Goal: Information Seeking & Learning: Learn about a topic

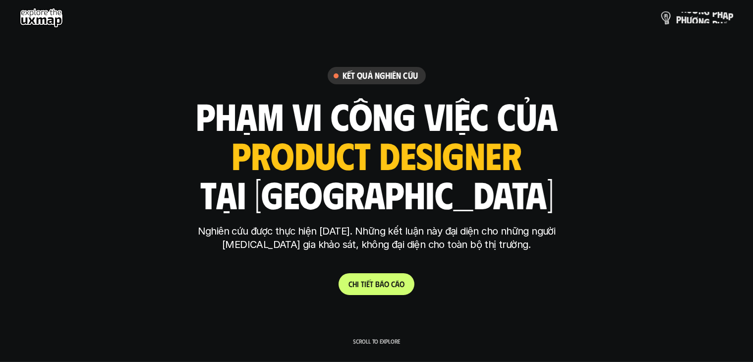
click at [696, 19] on p "p h ư ơ n g p h á p" at bounding box center [704, 17] width 57 height 11
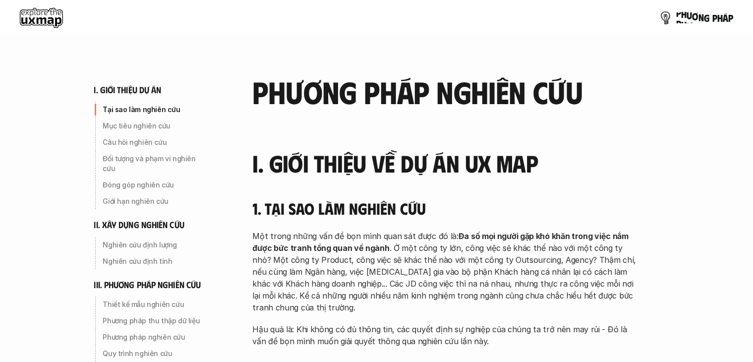
click at [698, 12] on link "p h ư ơ n g p h á p" at bounding box center [696, 18] width 74 height 20
click at [702, 16] on p "p h ư ơ n g p h á p" at bounding box center [704, 17] width 57 height 11
click at [685, 26] on link "p h ư ơ n g p h á p" at bounding box center [696, 18] width 74 height 20
click at [664, 22] on img at bounding box center [665, 17] width 14 height 14
click at [39, 14] on use at bounding box center [41, 18] width 43 height 20
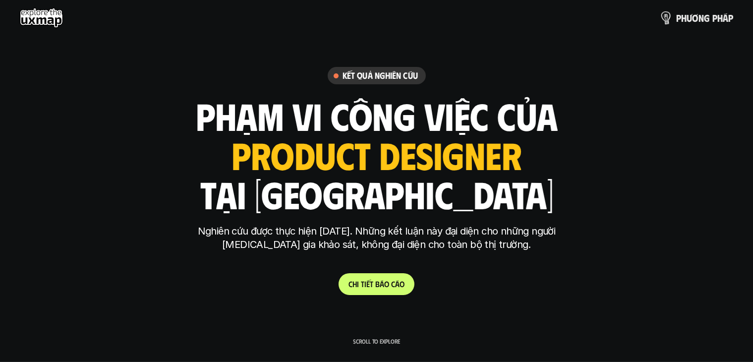
click at [686, 21] on p "p h ư ơ n g p h á p" at bounding box center [704, 17] width 57 height 11
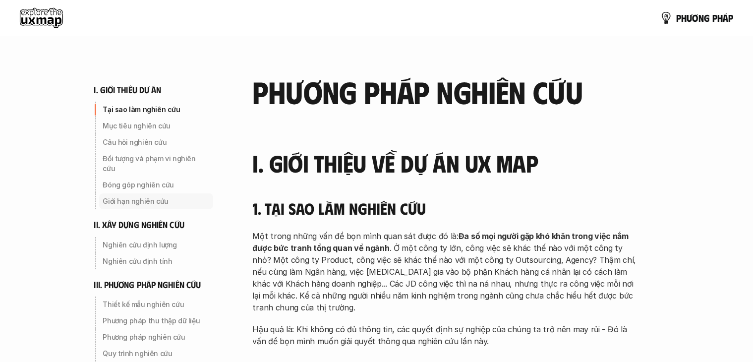
click at [114, 196] on p "Giới hạn nghiên cứu" at bounding box center [156, 201] width 106 height 10
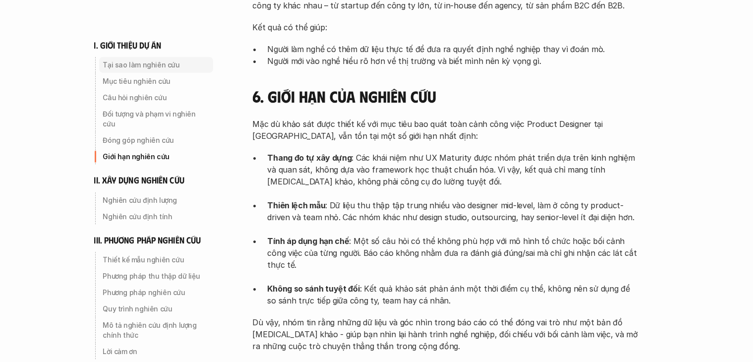
click at [137, 68] on p "Tại sao làm nghiên cứu" at bounding box center [156, 65] width 106 height 10
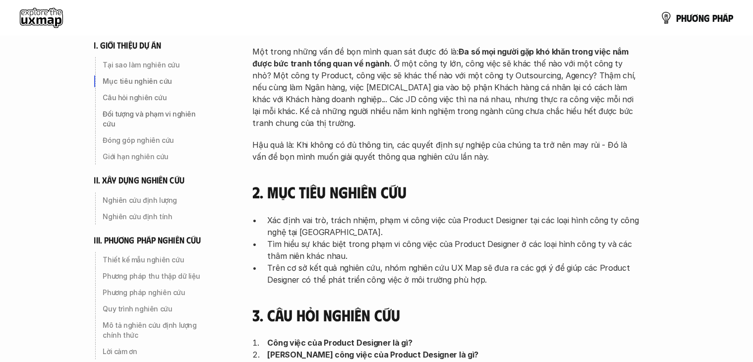
click at [127, 43] on h6 "i. giới thiệu dự án" at bounding box center [127, 45] width 67 height 11
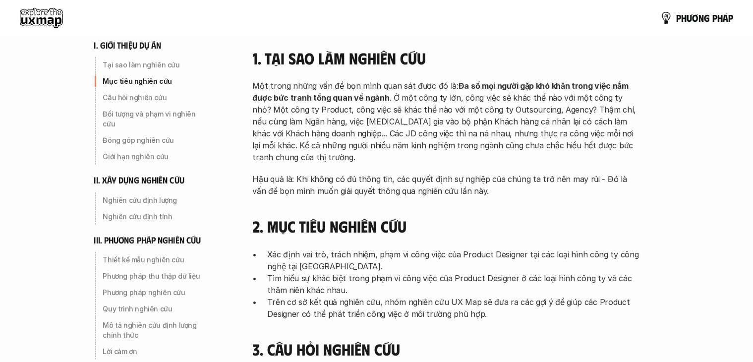
click at [95, 174] on h6 "ii. xây dựng nghiên cứu" at bounding box center [139, 179] width 90 height 11
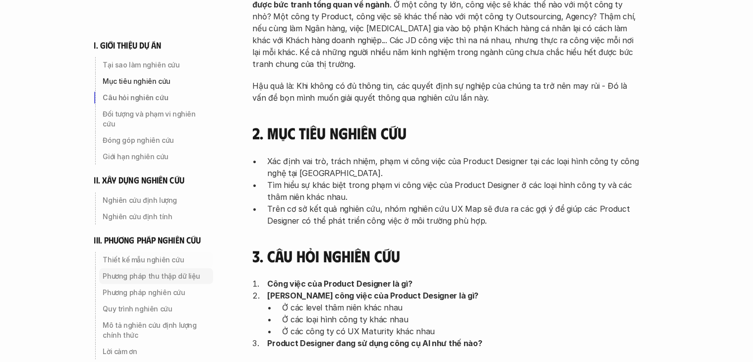
scroll to position [282, 0]
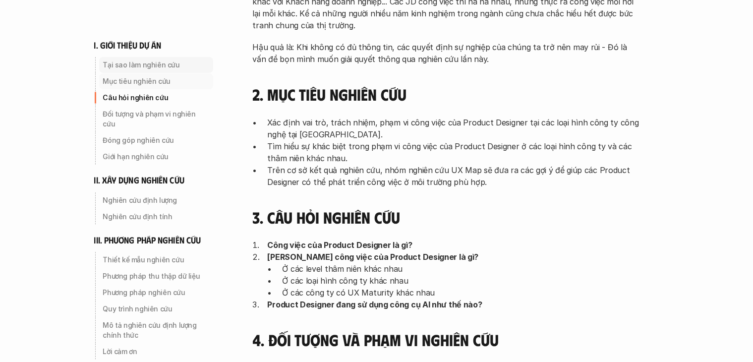
click at [138, 68] on p "Tại sao làm nghiên cứu" at bounding box center [156, 65] width 106 height 10
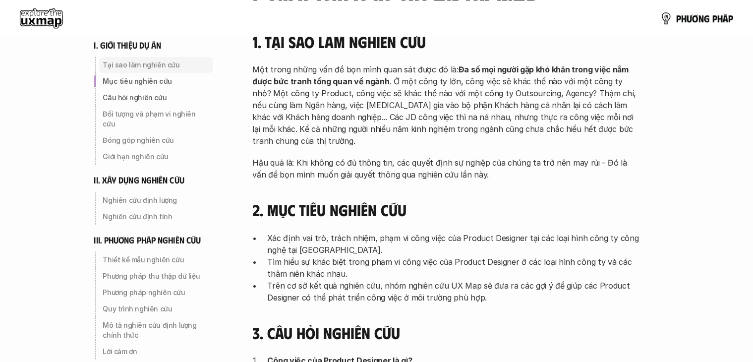
scroll to position [150, 0]
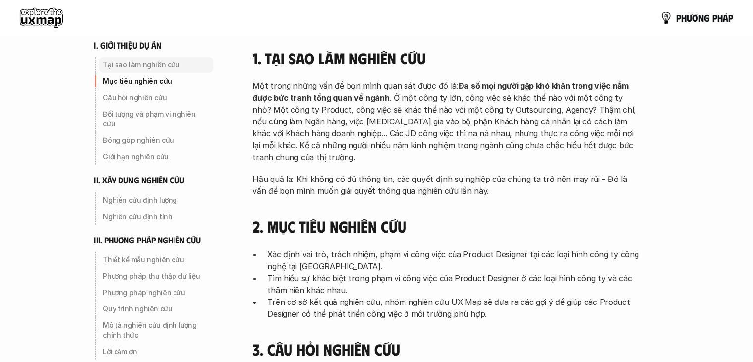
click at [117, 55] on div "i. giới thiệu dự án Tại sao làm nghiên cứu Mục tiêu nghiên cứu Câu hỏi nghiên c…" at bounding box center [163, 102] width 139 height 125
click at [131, 64] on p "Tại sao làm nghiên cứu" at bounding box center [156, 65] width 106 height 10
click at [122, 85] on p "Mục tiêu nghiên cứu" at bounding box center [156, 81] width 106 height 10
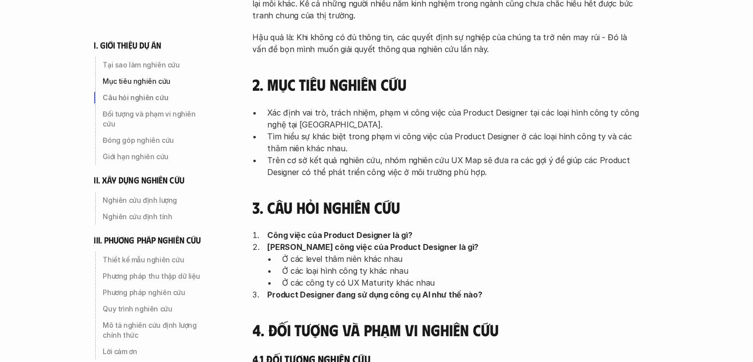
scroll to position [292, 0]
click at [196, 112] on p "Đối tượng và phạm vi nghiên cứu" at bounding box center [156, 119] width 106 height 20
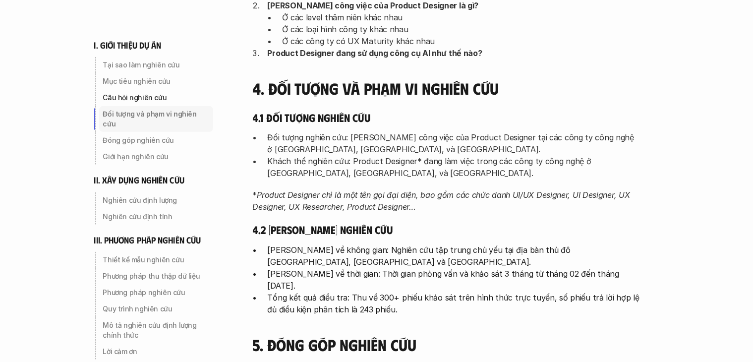
scroll to position [537, 0]
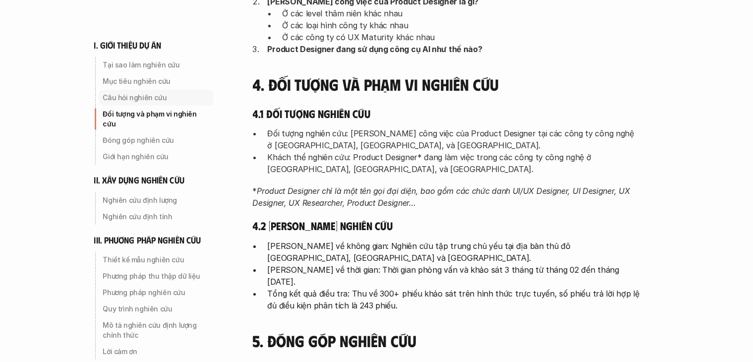
click at [139, 96] on p "Câu hỏi nghiên cứu" at bounding box center [156, 98] width 106 height 10
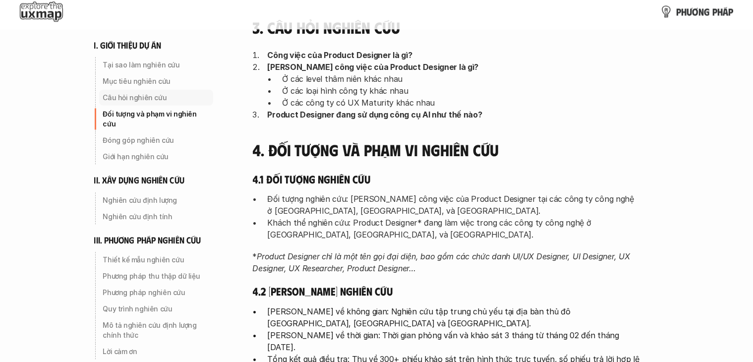
scroll to position [415, 0]
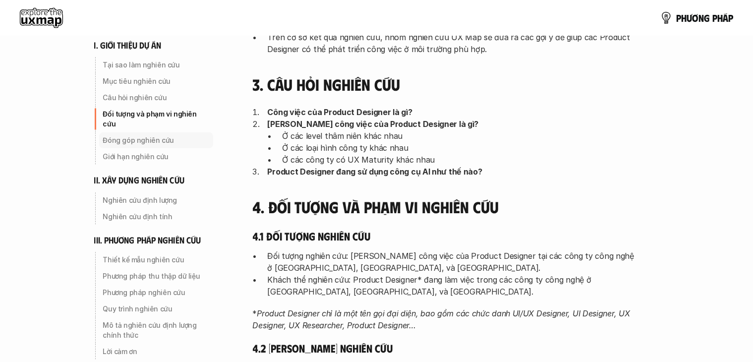
click at [150, 135] on p "Đóng góp nghiên cứu" at bounding box center [156, 140] width 106 height 10
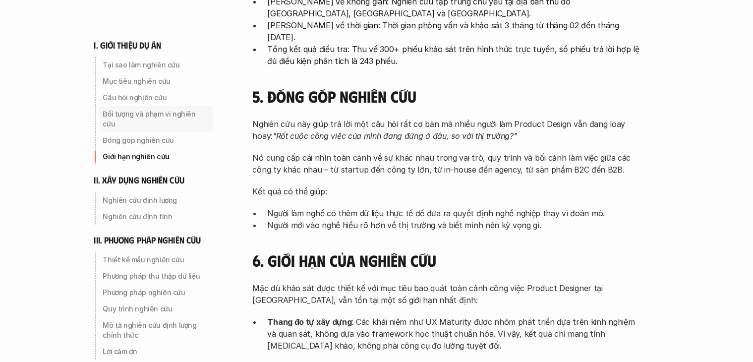
click at [152, 115] on p "Đối tượng và phạm vi nghiên cứu" at bounding box center [156, 119] width 106 height 20
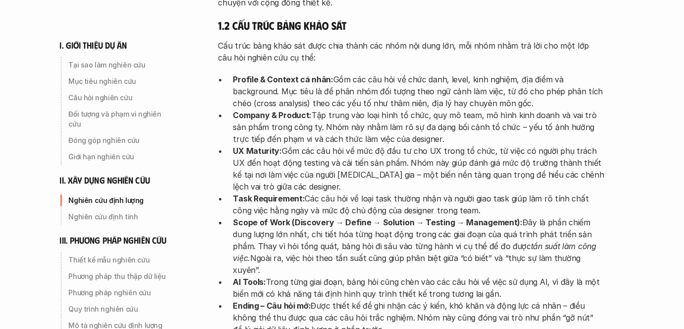
scroll to position [1491, 0]
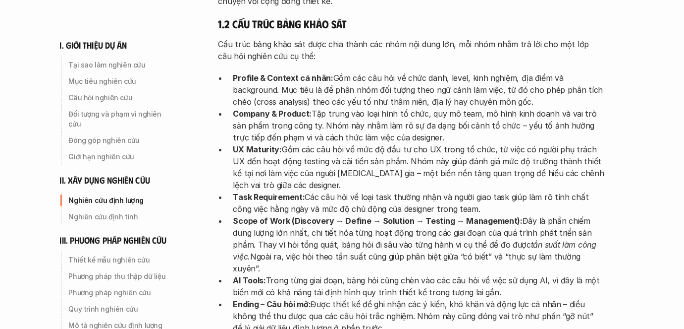
click at [631, 182] on div "phương pháp nghiên cứu I. Giới thiệu về dự án UX Map 1. Tại sao làm nghiên cứu …" at bounding box center [422, 288] width 446 height 3558
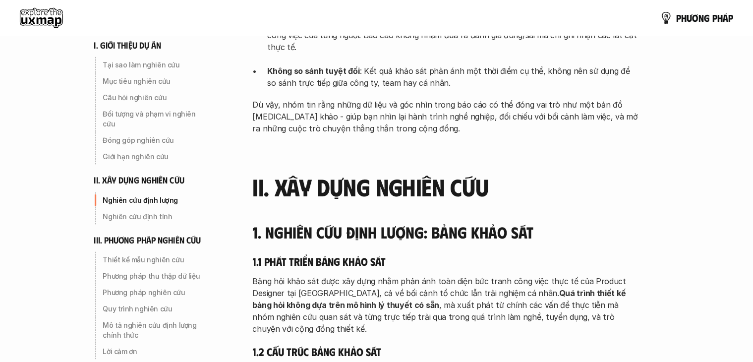
scroll to position [1143, 0]
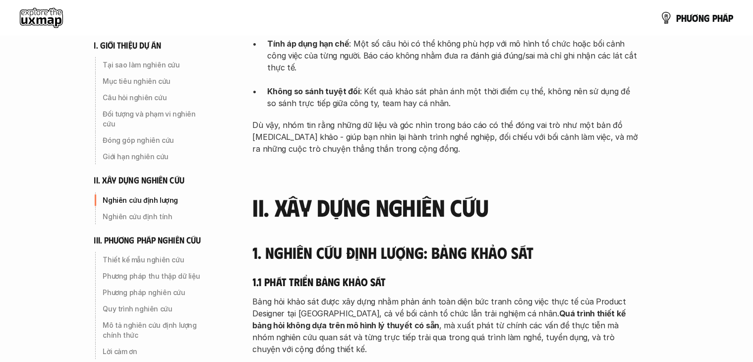
click at [36, 23] on use at bounding box center [41, 18] width 43 height 20
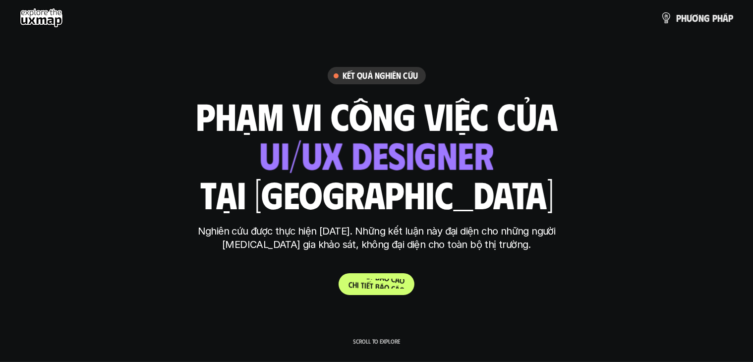
click at [401, 281] on p "C h i t i ế t b á o c á o" at bounding box center [376, 283] width 56 height 9
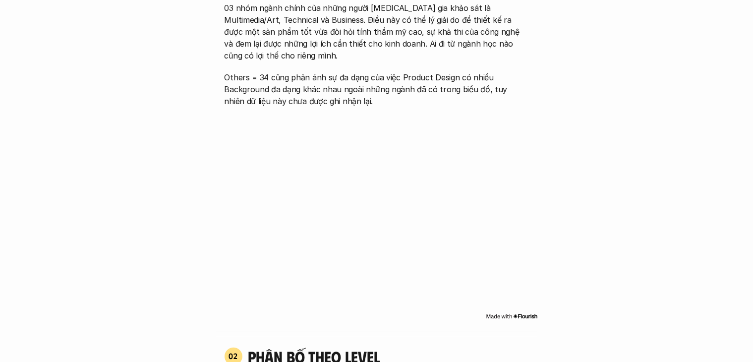
scroll to position [661, 0]
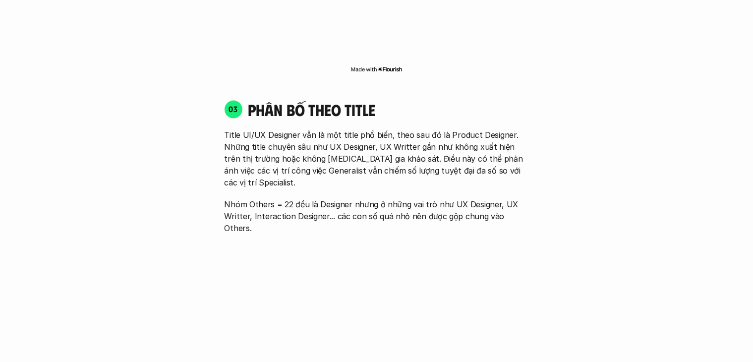
scroll to position [1347, 0]
drag, startPoint x: 262, startPoint y: 156, endPoint x: 297, endPoint y: 152, distance: 34.9
click at [297, 152] on p "Title UI/UX Designer vẫn là một title phổ biến, theo sau đó là Product Designer…" at bounding box center [377, 157] width 304 height 59
copy p "Generalist"
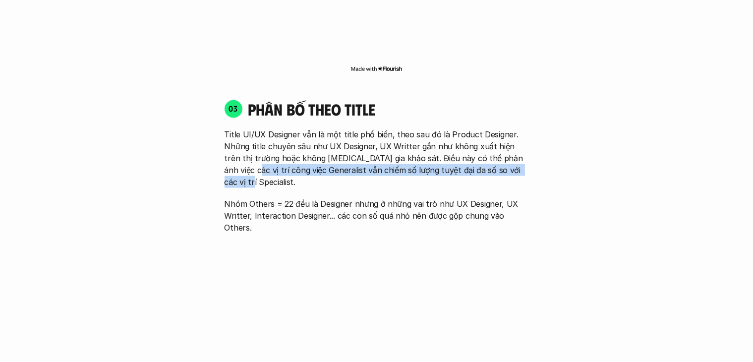
drag, startPoint x: 554, startPoint y: 143, endPoint x: 511, endPoint y: 165, distance: 47.7
click at [511, 165] on div "01 Phân bố theo background 03 nhóm ngành chính của những người [MEDICAL_DATA] g…" at bounding box center [376, 180] width 634 height 1812
click at [511, 165] on div "Title UI/UX Designer vẫn là một title phổ biến, theo sau đó là Product Designer…" at bounding box center [377, 180] width 304 height 105
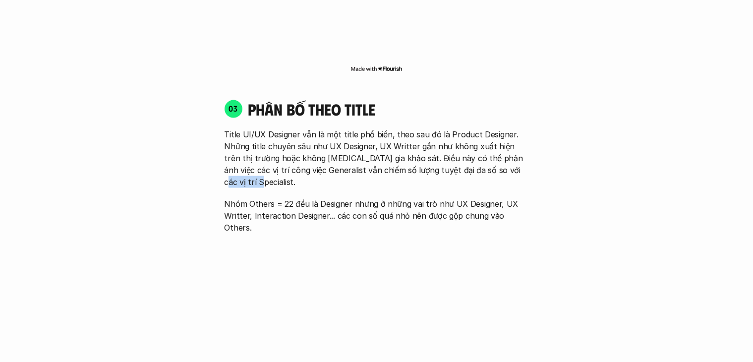
drag, startPoint x: 485, startPoint y: 157, endPoint x: 528, endPoint y: 156, distance: 43.6
click at [528, 156] on p "Title UI/UX Designer vẫn là một title phổ biến, theo sau đó là Product Designer…" at bounding box center [377, 157] width 304 height 59
copy p "Specialist."
click at [181, 197] on div "01 Phân bố theo background 03 nhóm ngành chính của những người [MEDICAL_DATA] g…" at bounding box center [376, 180] width 634 height 1812
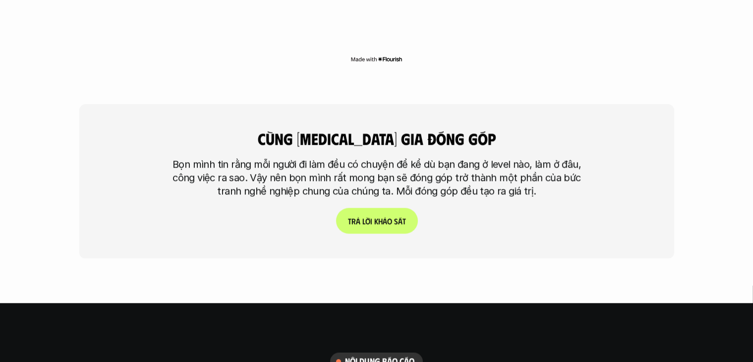
scroll to position [2356, 0]
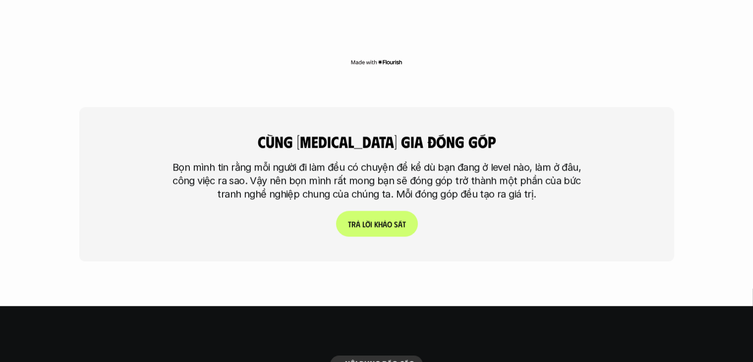
click at [438, 161] on p "Bọn mình tin rằng mỗi người đi làm đều có chuyện để kể dù bạn đang ở level nào,…" at bounding box center [376, 181] width 421 height 40
click at [399, 219] on p "T r ả l ờ i k h ả o s á t" at bounding box center [376, 223] width 58 height 9
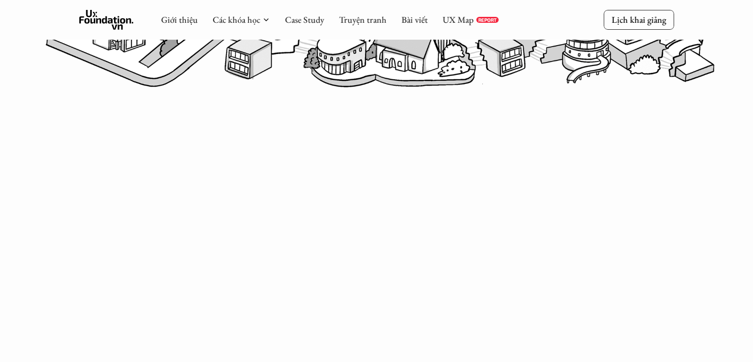
scroll to position [513, 0]
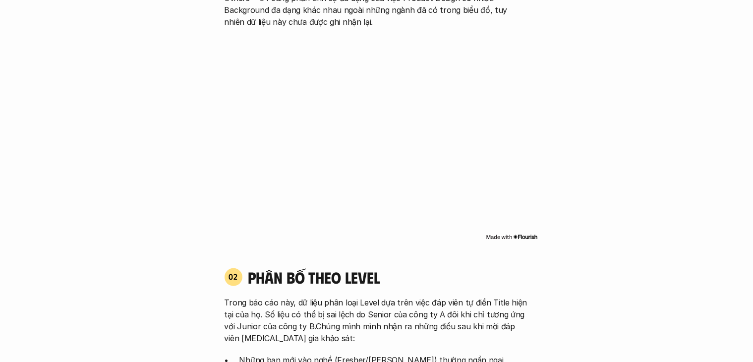
scroll to position [2613, 0]
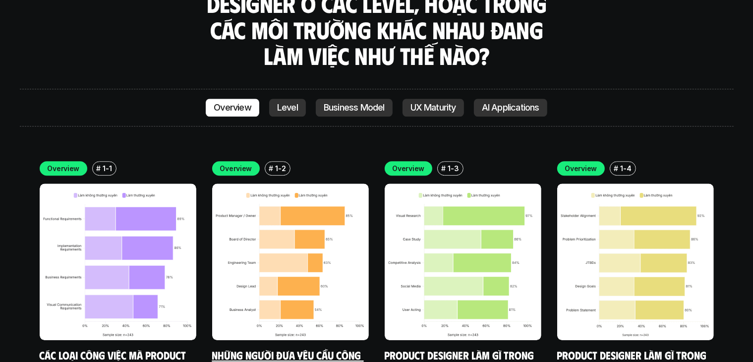
scroll to position [2754, 0]
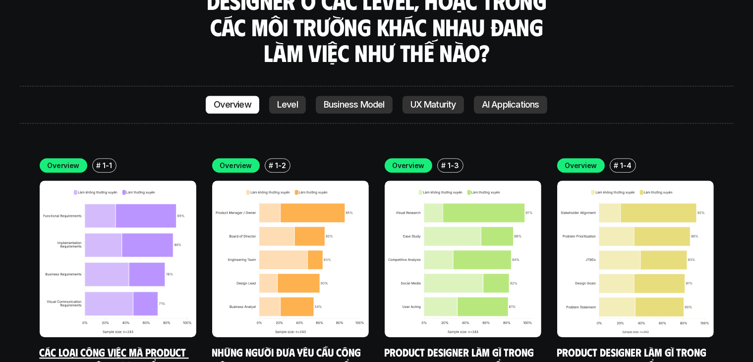
click at [157, 240] on img at bounding box center [118, 258] width 157 height 157
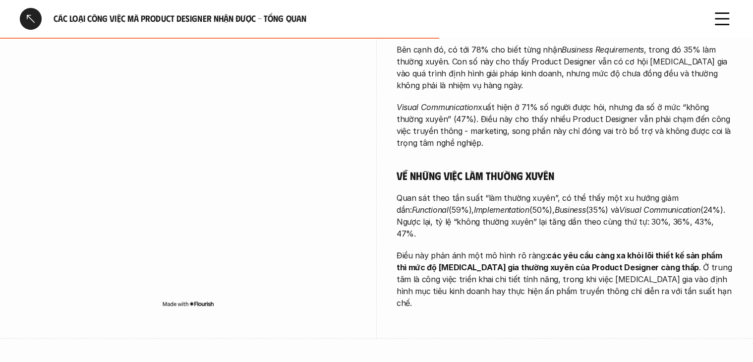
scroll to position [509, 0]
click at [602, 204] on div "Càng đảm nhận những công việc tổng quan hơn, Product Designer càng có mức độ tự…" at bounding box center [564, 58] width 337 height 499
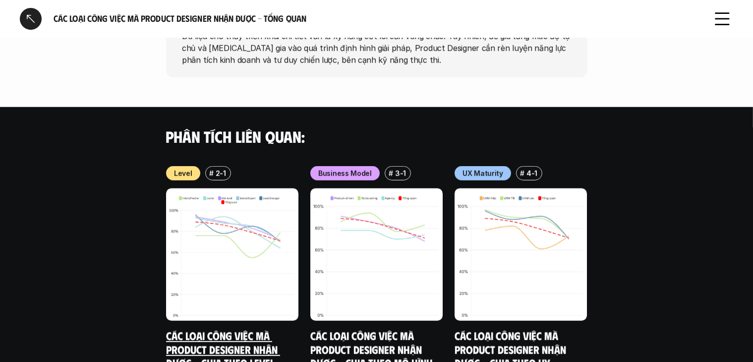
scroll to position [1047, 0]
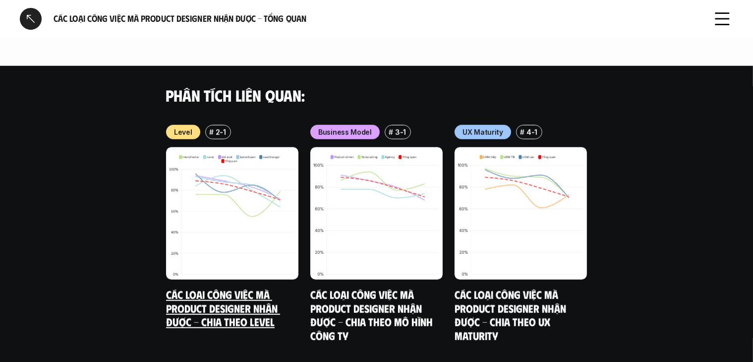
click at [184, 127] on p "Level" at bounding box center [183, 132] width 18 height 10
click at [182, 127] on p "Level" at bounding box center [183, 132] width 18 height 10
click at [193, 287] on link "Các loại công việc mà Product Designer nhận được - Chia theo Level" at bounding box center [223, 307] width 114 height 41
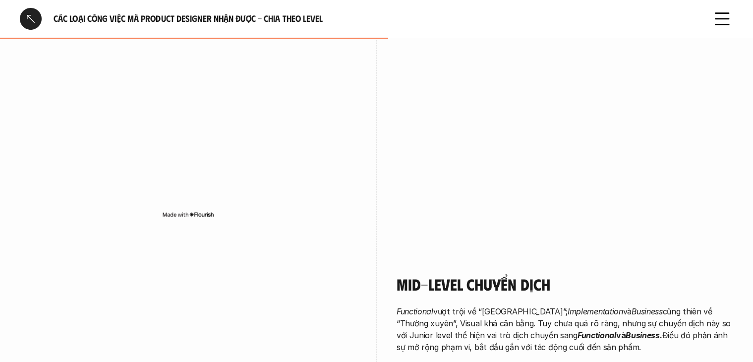
scroll to position [1001, 0]
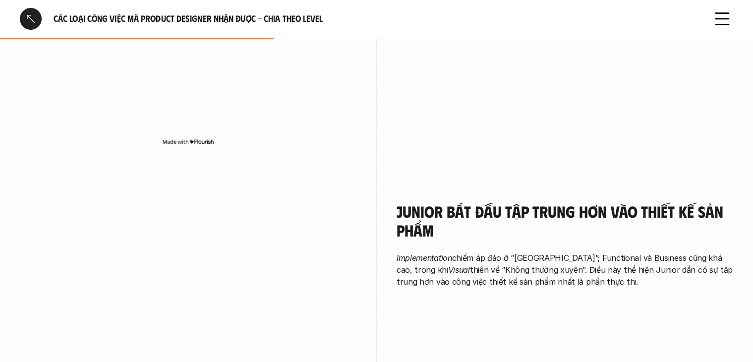
click at [34, 29] on div at bounding box center [31, 19] width 22 height 22
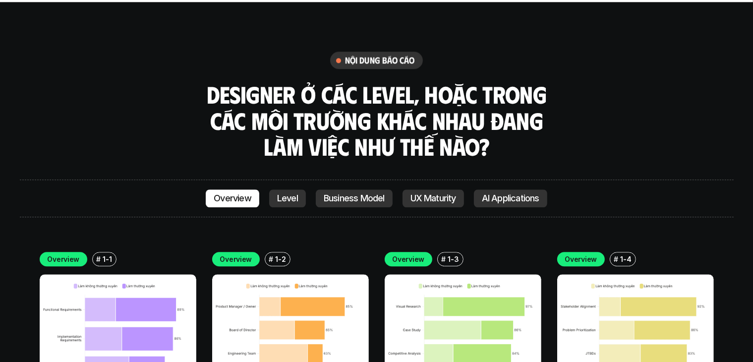
scroll to position [2742, 0]
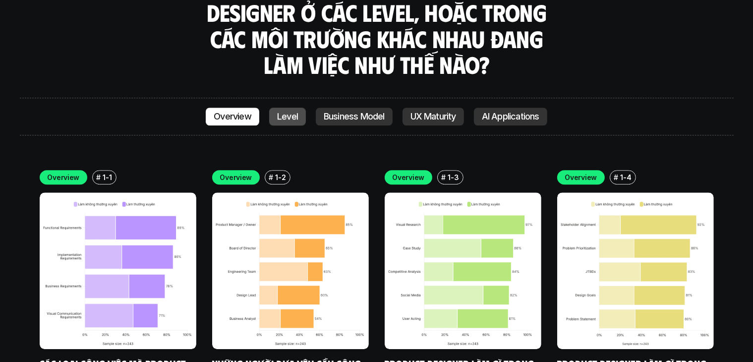
click at [283, 112] on p "Level" at bounding box center [287, 117] width 21 height 10
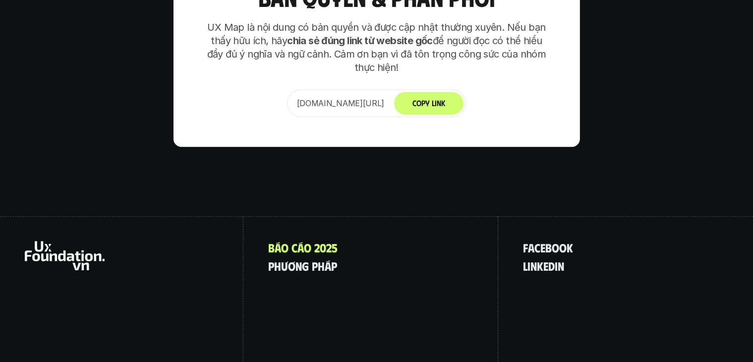
scroll to position [6343, 0]
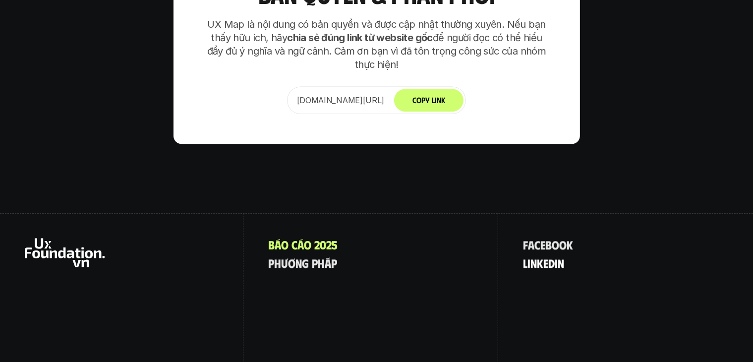
click at [547, 256] on p "l i n k e d i n" at bounding box center [543, 262] width 41 height 13
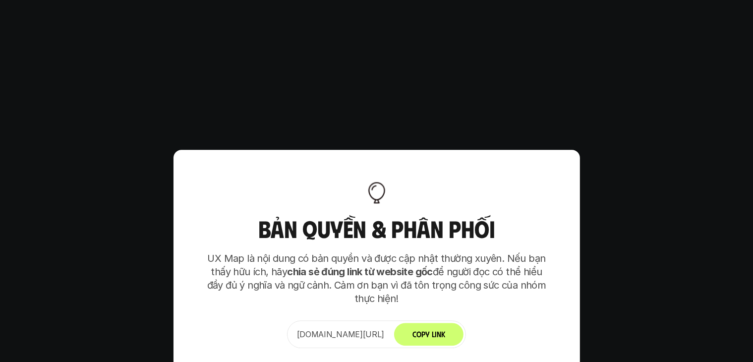
scroll to position [6105, 0]
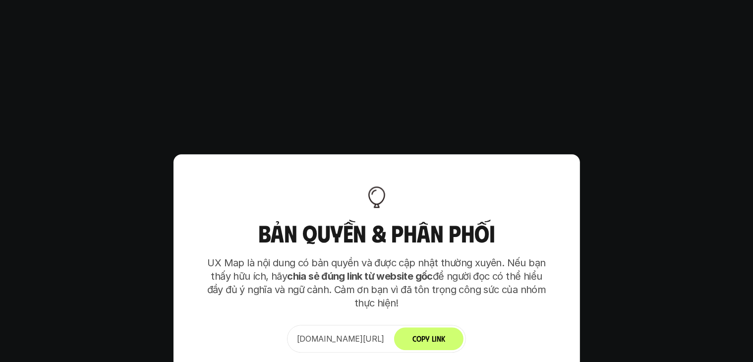
click at [457, 327] on button "Copy Link" at bounding box center [428, 338] width 69 height 23
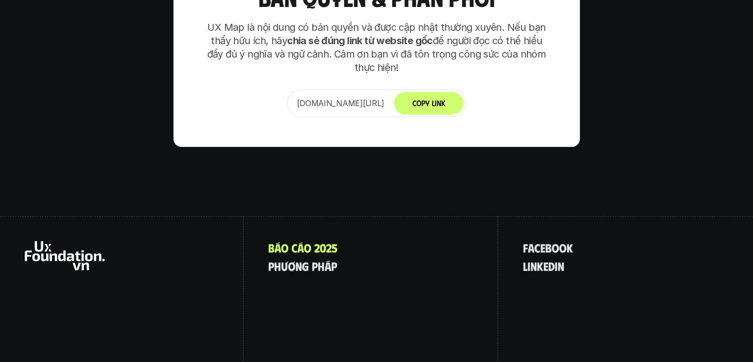
scroll to position [6343, 0]
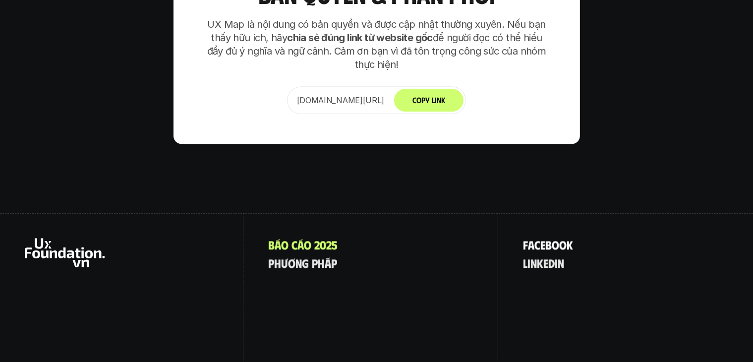
click at [559, 238] on p "f a c e b o o k" at bounding box center [548, 244] width 50 height 13
